Goal: Information Seeking & Learning: Learn about a topic

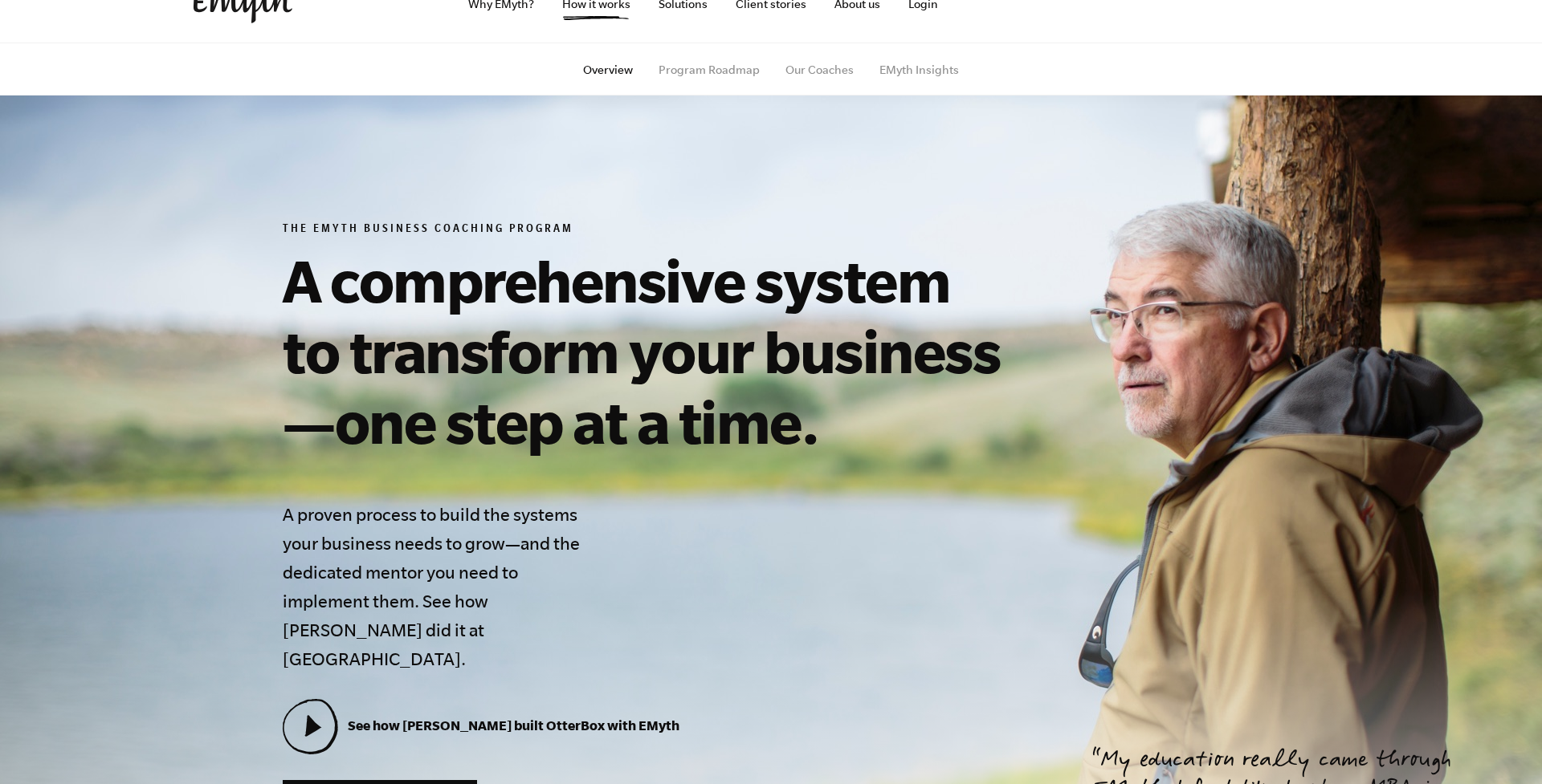
scroll to position [32, 0]
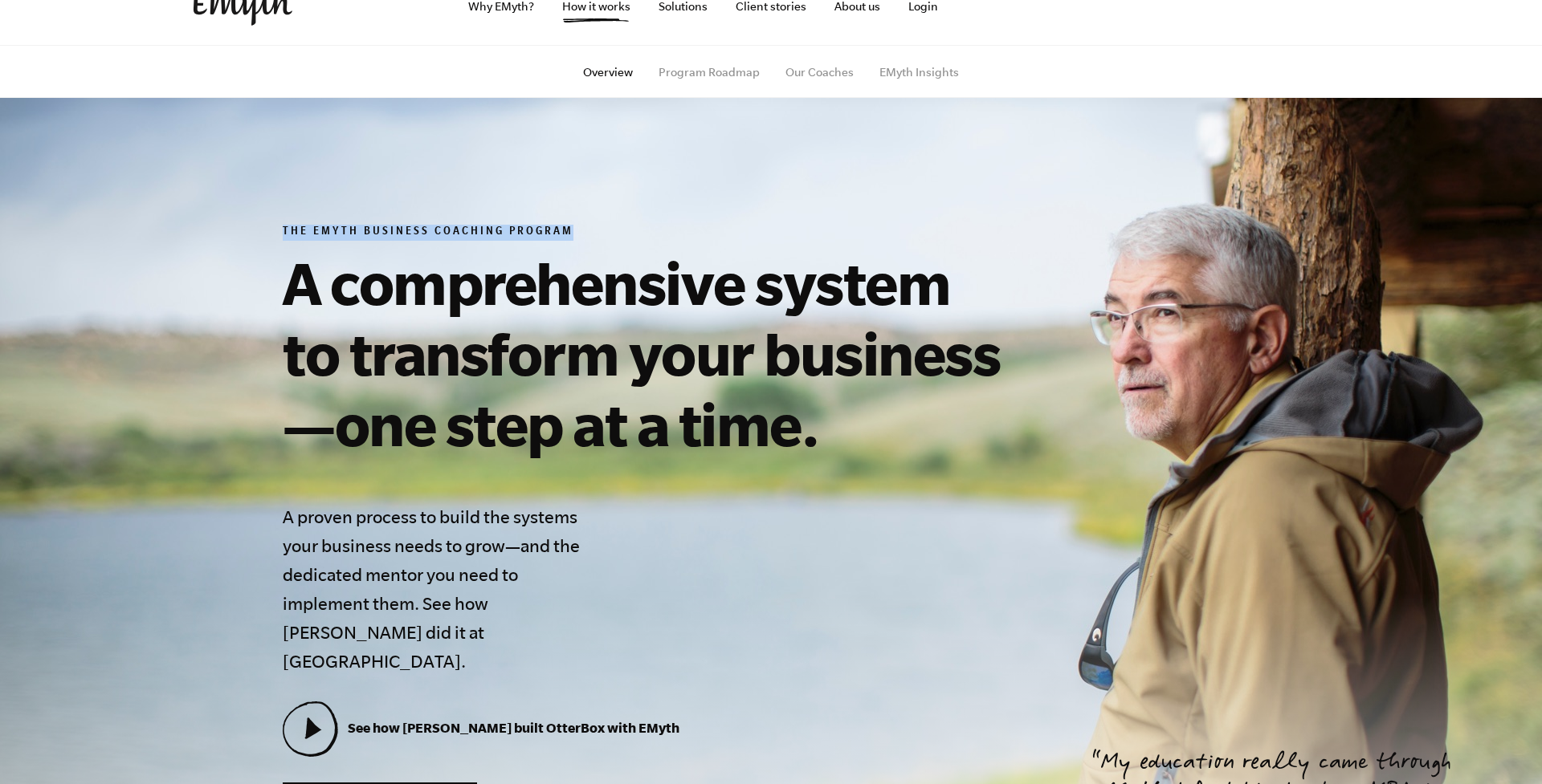
drag, startPoint x: 285, startPoint y: 230, endPoint x: 569, endPoint y: 235, distance: 284.0
click at [569, 235] on h6 "The EMyth Business Coaching Program" at bounding box center [649, 233] width 733 height 16
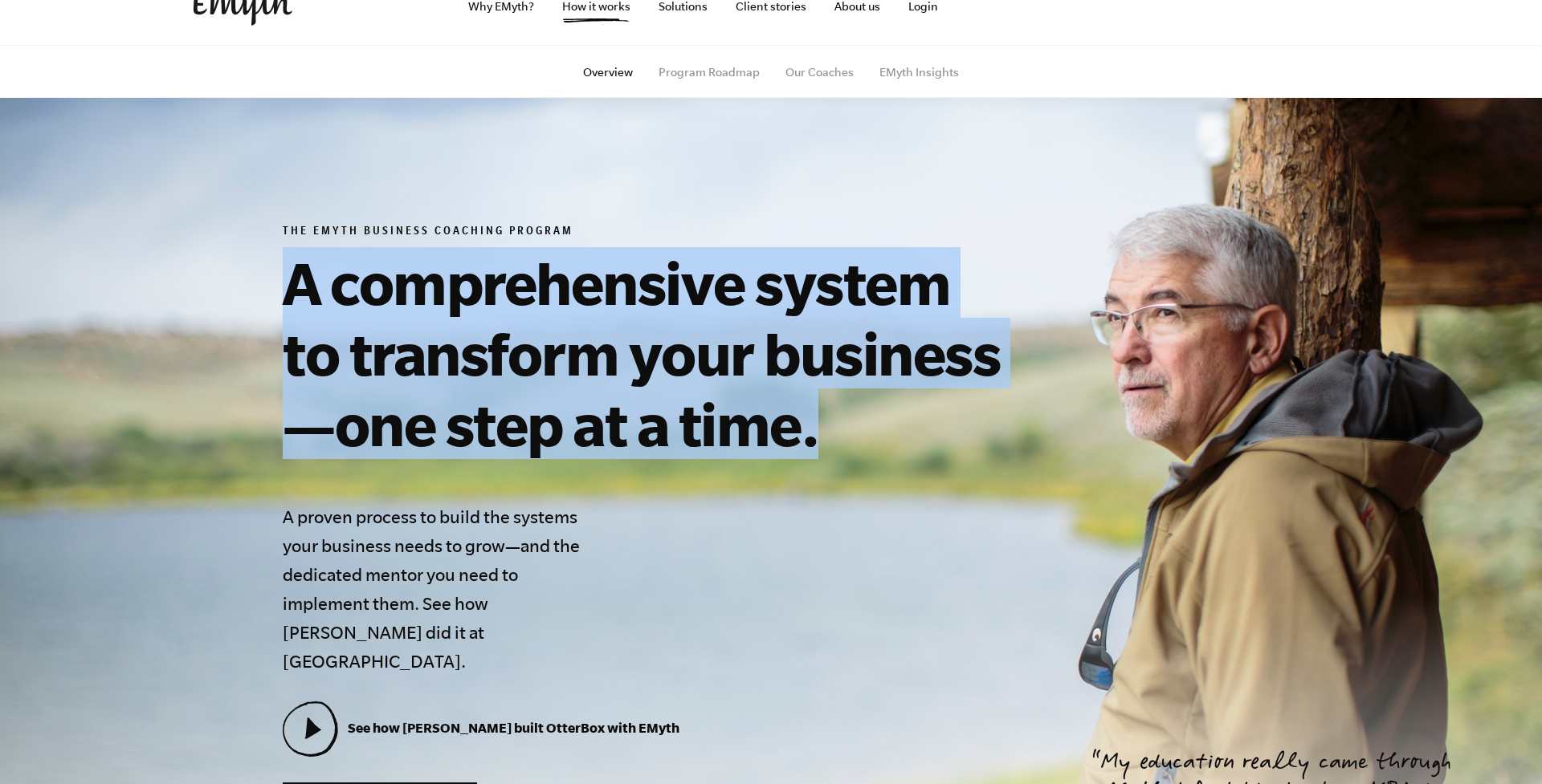
drag, startPoint x: 283, startPoint y: 288, endPoint x: 840, endPoint y: 445, distance: 578.7
click at [840, 445] on h1 "A comprehensive system to transform your business—one step at a time." at bounding box center [649, 353] width 733 height 212
click at [1035, 421] on div "The EMyth Business Coaching Program A comprehensive system to transform your bu…" at bounding box center [771, 521] width 1015 height 594
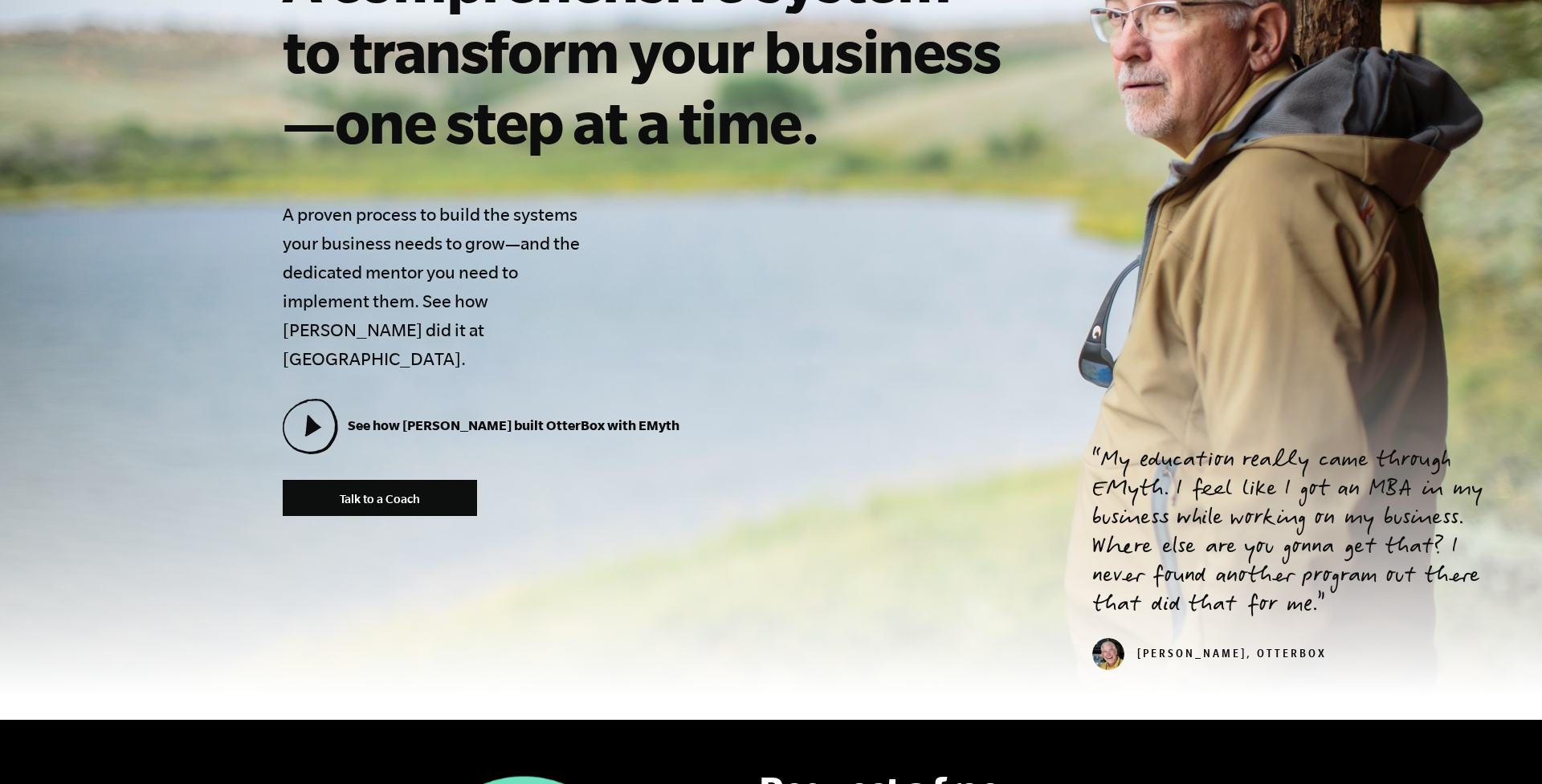
scroll to position [344, 0]
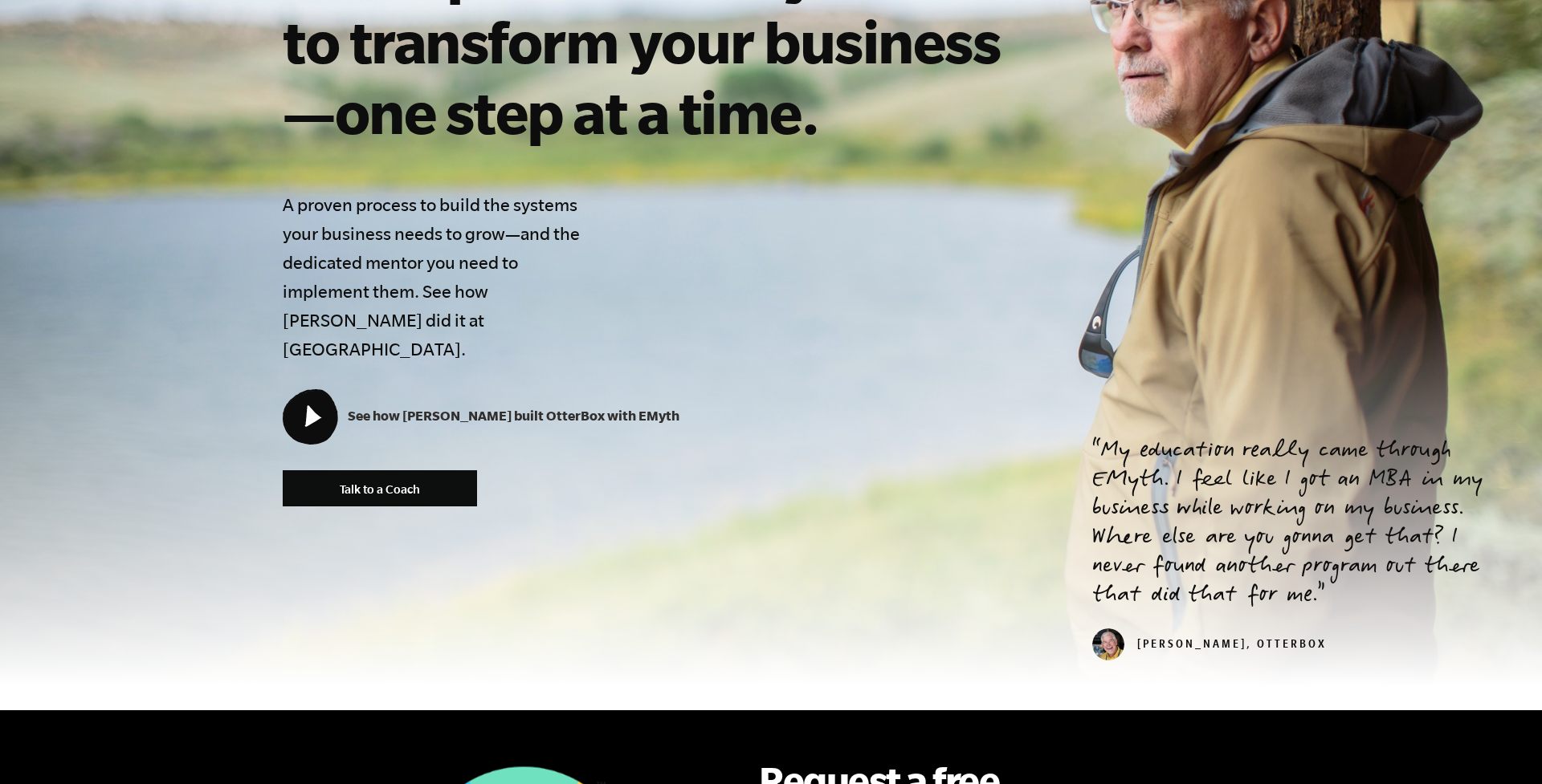
click at [307, 405] on icon at bounding box center [313, 416] width 16 height 21
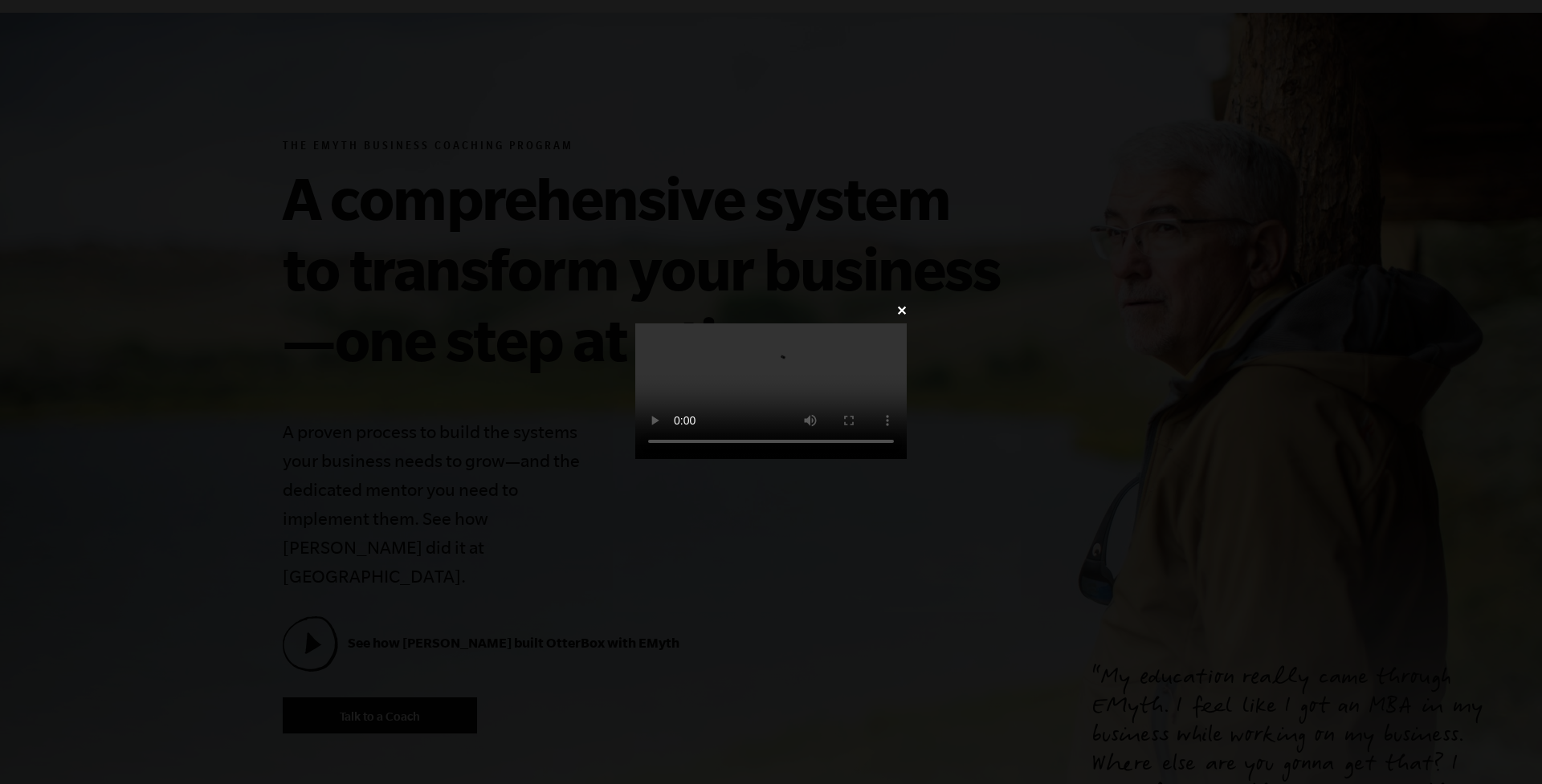
scroll to position [117, 0]
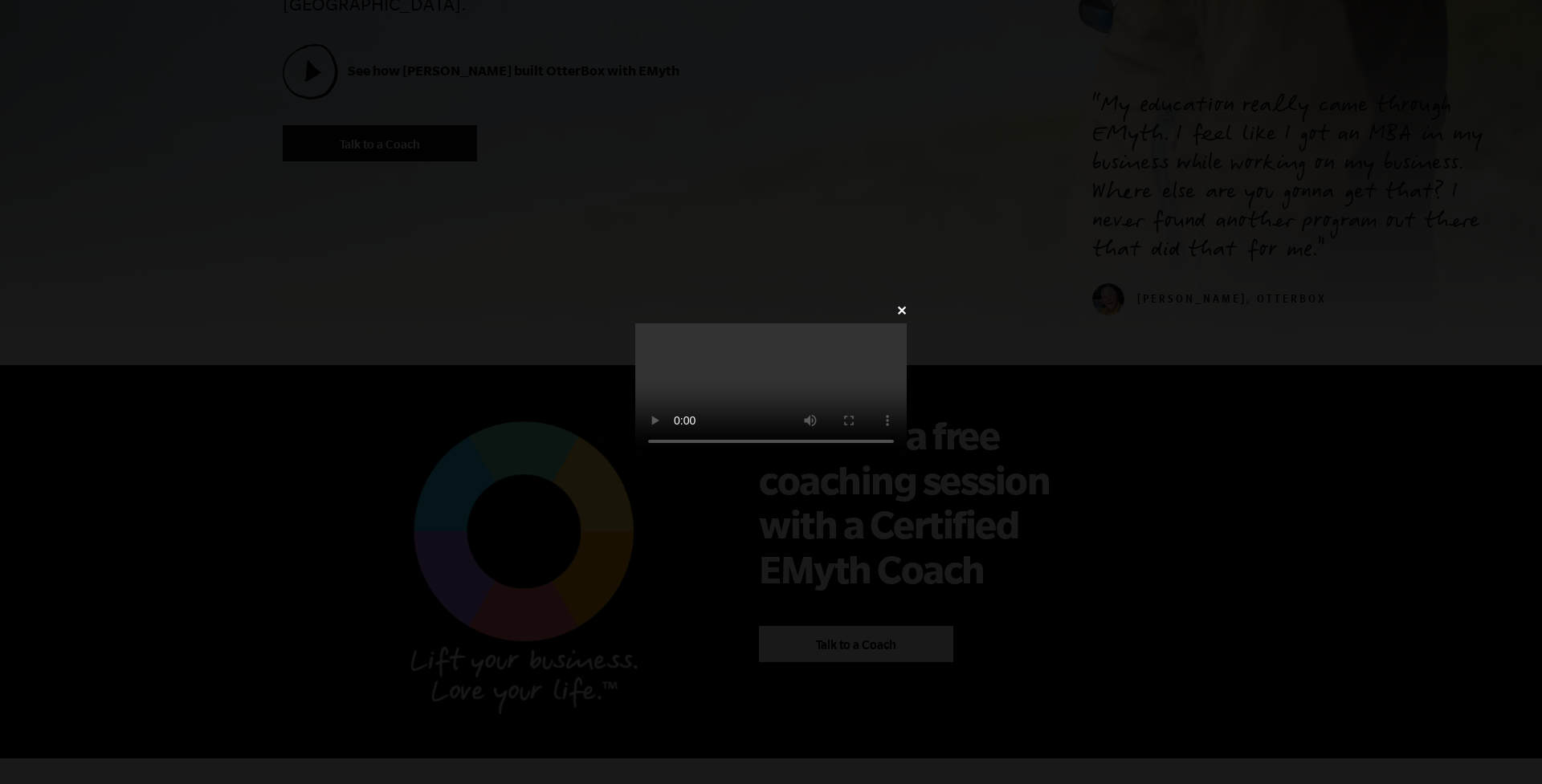
scroll to position [721, 0]
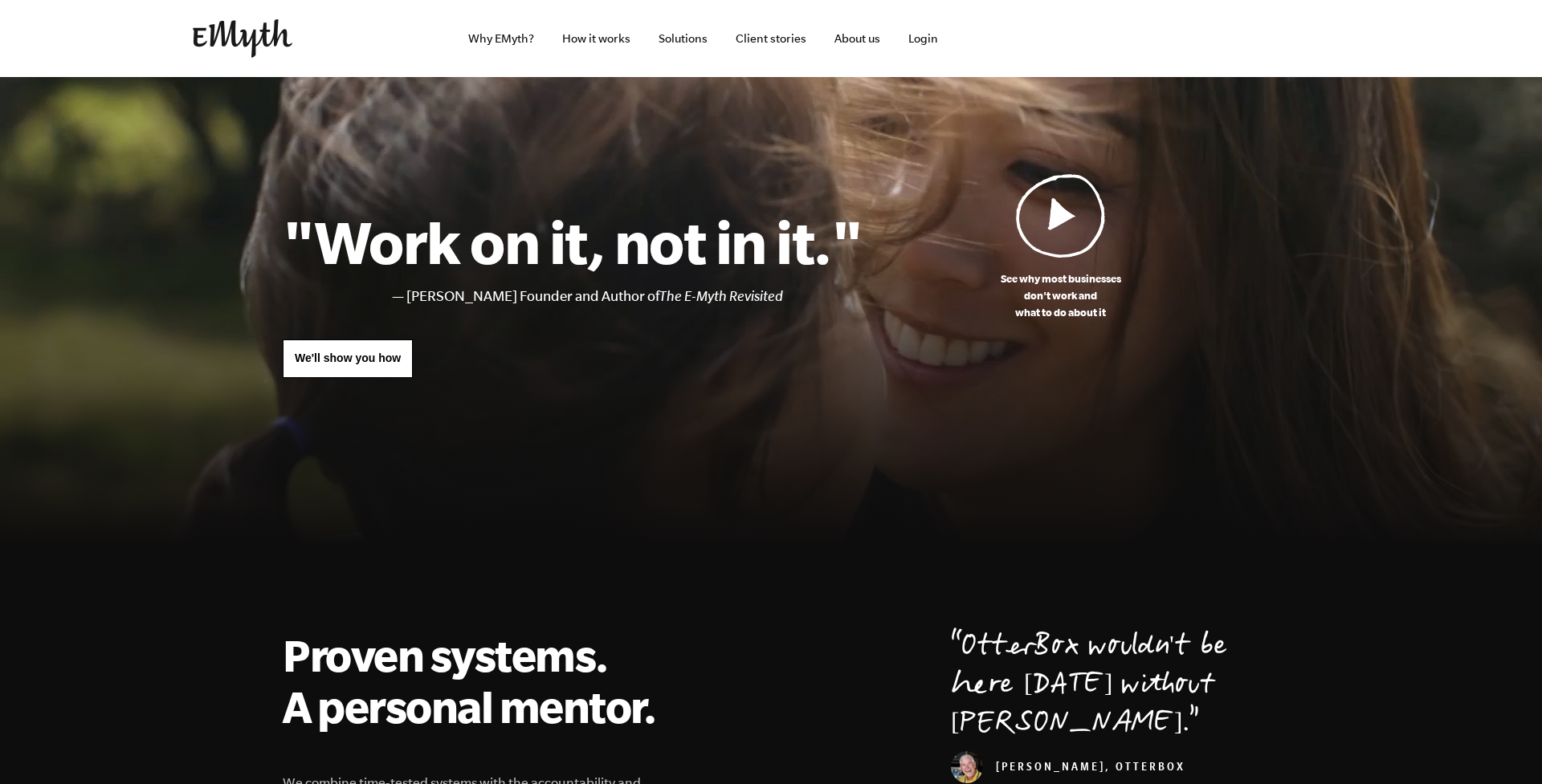
click at [1065, 222] on img at bounding box center [1060, 215] width 90 height 84
click at [248, 44] on img at bounding box center [242, 39] width 100 height 39
click at [677, 43] on link "Solutions" at bounding box center [682, 39] width 75 height 78
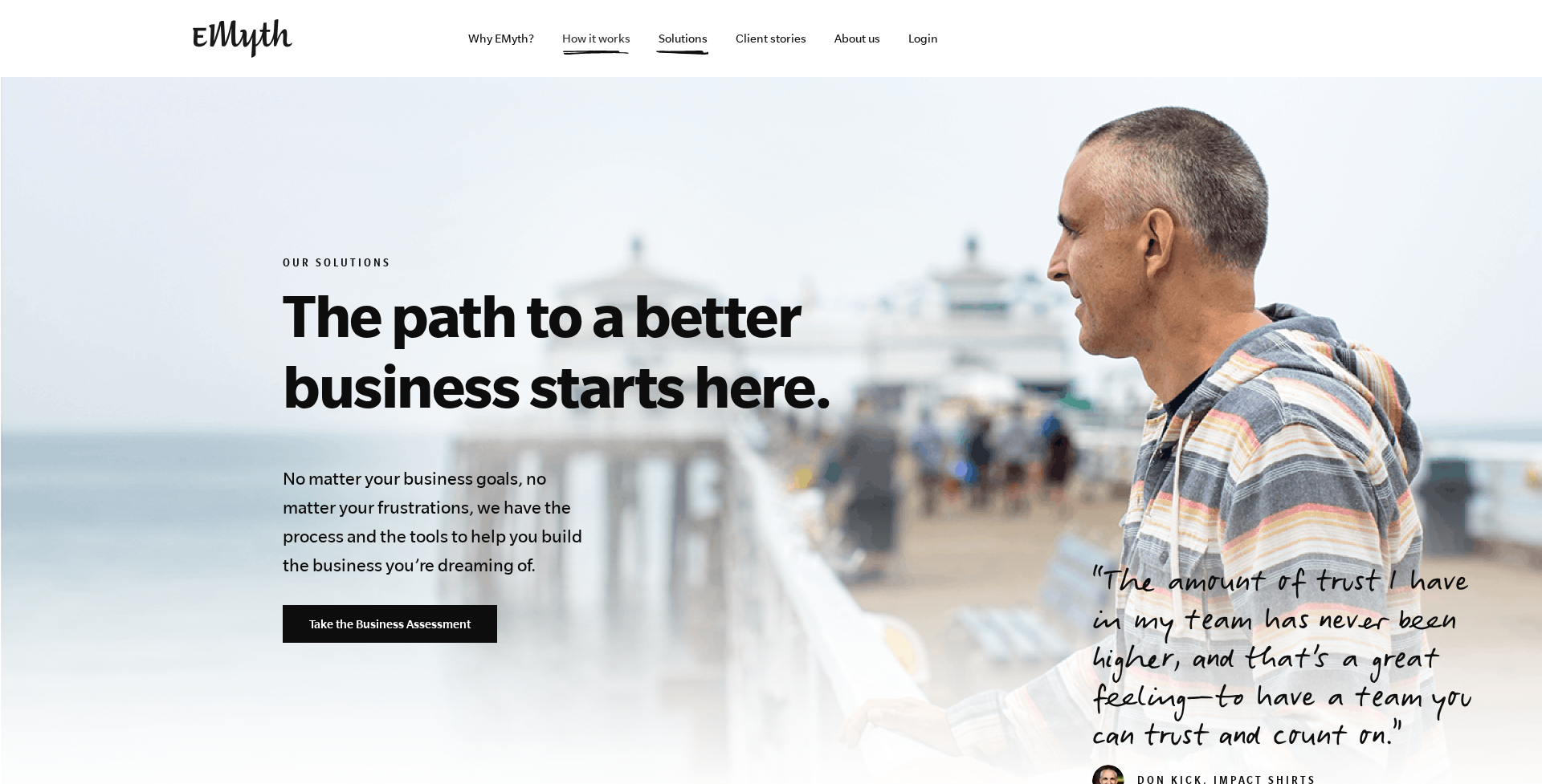
click at [592, 41] on link "How it works" at bounding box center [596, 39] width 94 height 78
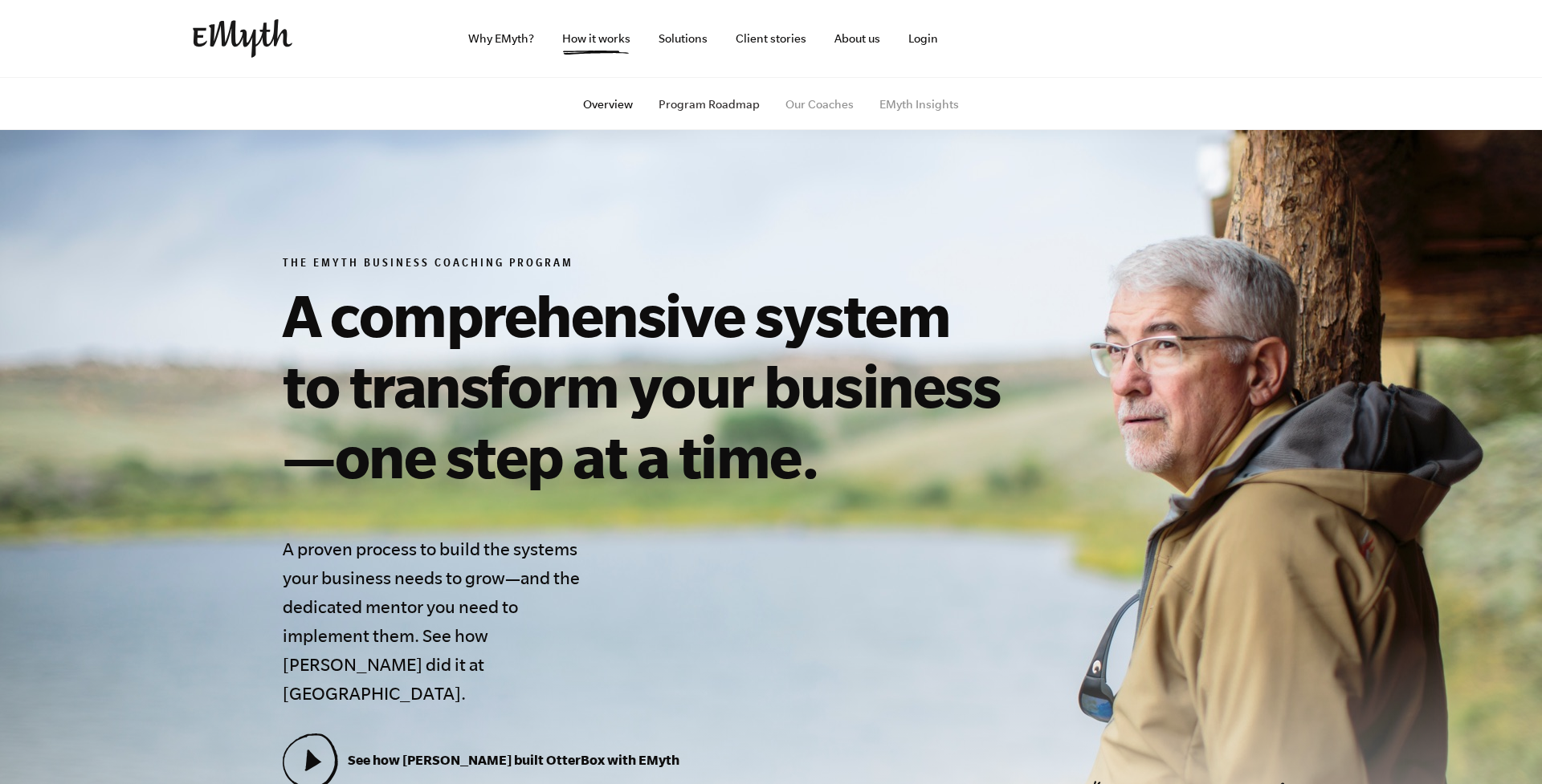
click at [702, 104] on link "Program Roadmap" at bounding box center [708, 104] width 101 height 13
